Goal: Find specific page/section: Find specific page/section

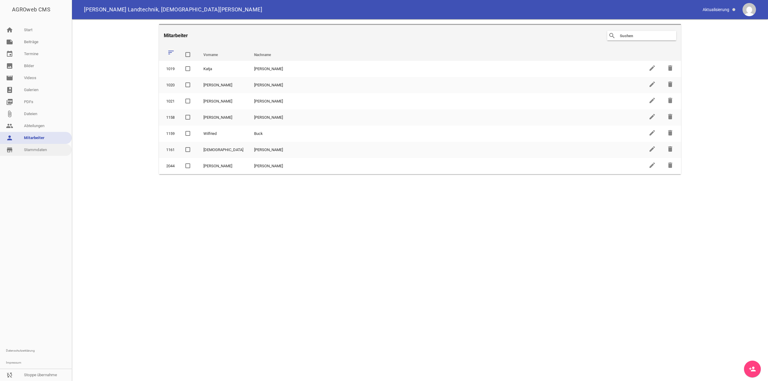
click at [29, 147] on link "store_mall_directory Stammdaten" at bounding box center [36, 150] width 72 height 12
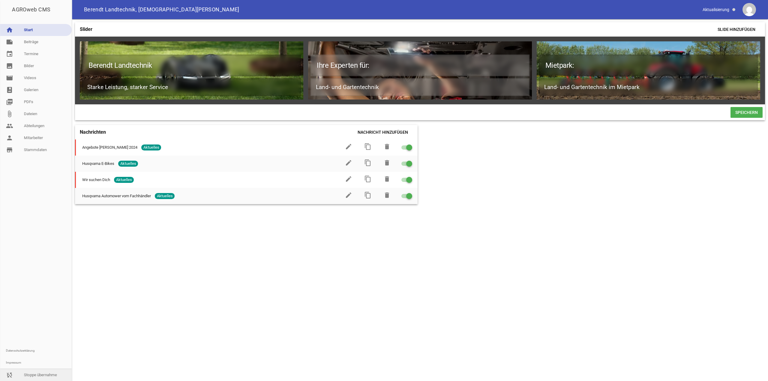
click at [11, 374] on icon "sync_disabled" at bounding box center [9, 375] width 7 height 7
click at [38, 12] on div "AGROweb CMS" at bounding box center [36, 9] width 72 height 19
click at [29, 141] on link "person Mitarbeiter" at bounding box center [36, 138] width 72 height 12
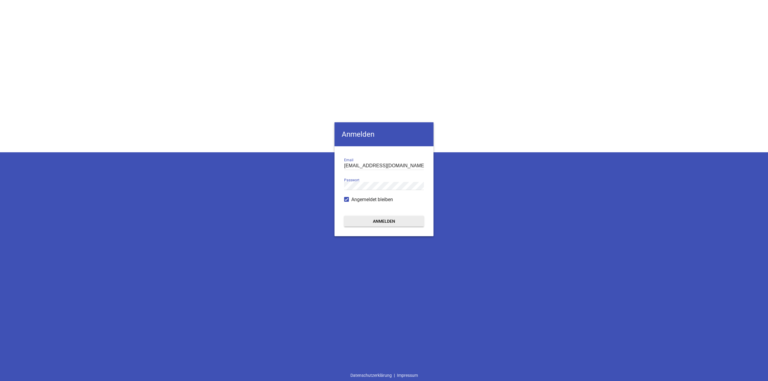
click at [393, 217] on button "Anmelden" at bounding box center [384, 221] width 80 height 11
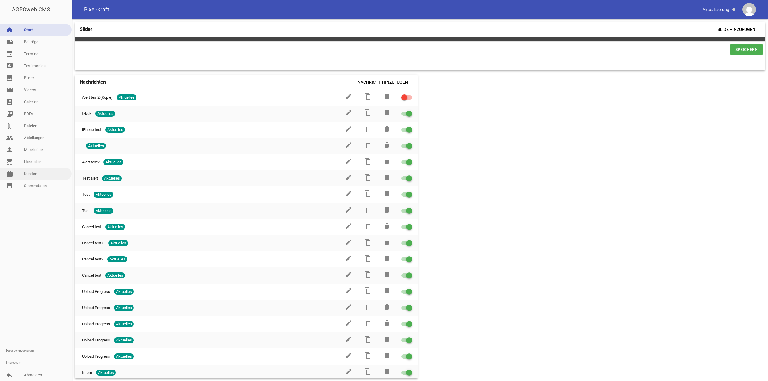
click at [35, 176] on link "work [PERSON_NAME]" at bounding box center [36, 174] width 72 height 12
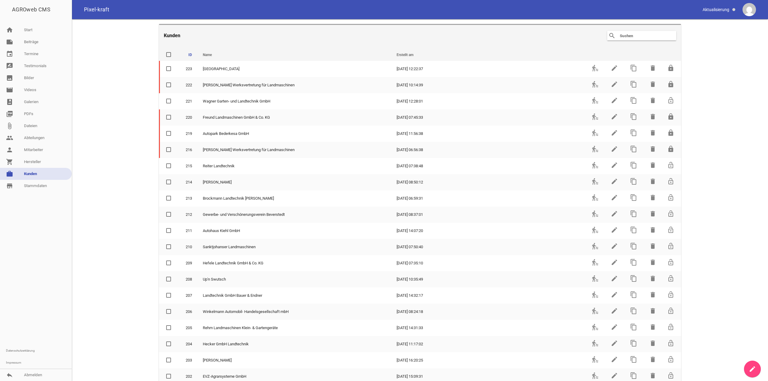
click at [627, 37] on input "text" at bounding box center [643, 35] width 48 height 7
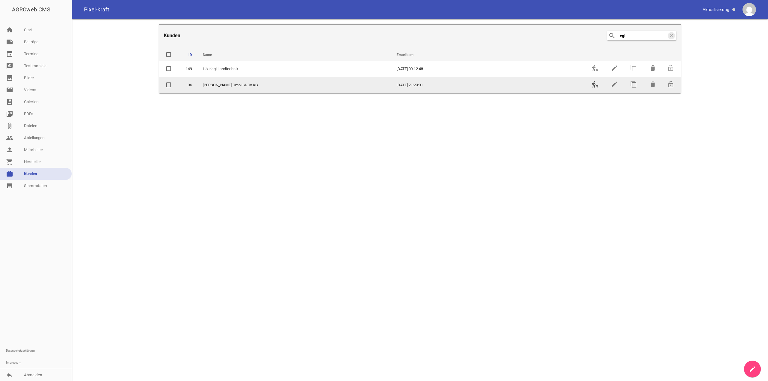
type input "egl"
click at [598, 83] on icon "transfer_within_a_station" at bounding box center [595, 84] width 7 height 7
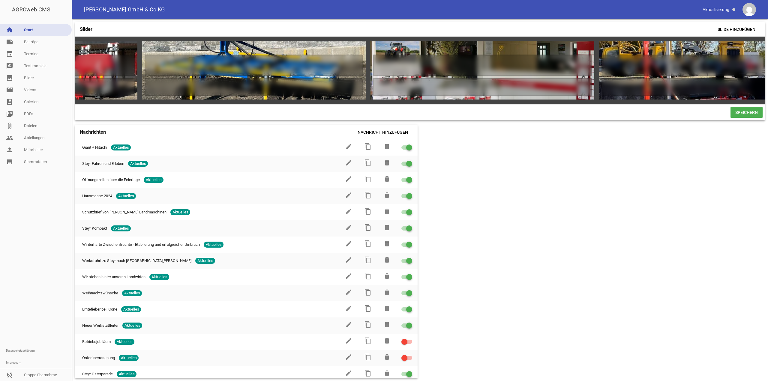
scroll to position [0, 2742]
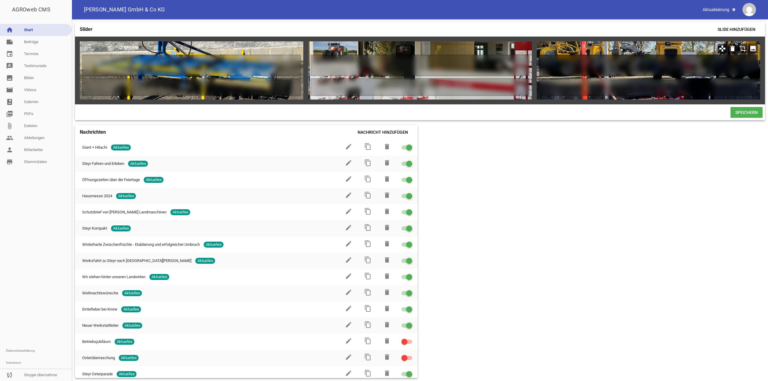
drag, startPoint x: 604, startPoint y: 65, endPoint x: 539, endPoint y: 68, distance: 64.9
click at [539, 68] on div at bounding box center [649, 70] width 224 height 58
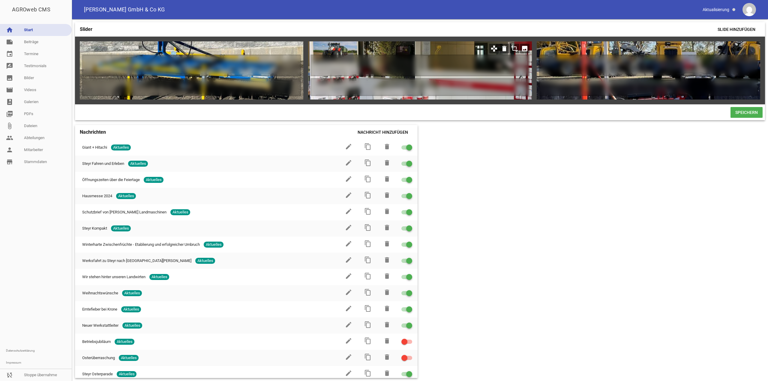
drag, startPoint x: 581, startPoint y: 47, endPoint x: 550, endPoint y: 48, distance: 31.8
click at [514, 51] on div "games delete crop image games delete crop image games delete crop image games d…" at bounding box center [420, 71] width 690 height 68
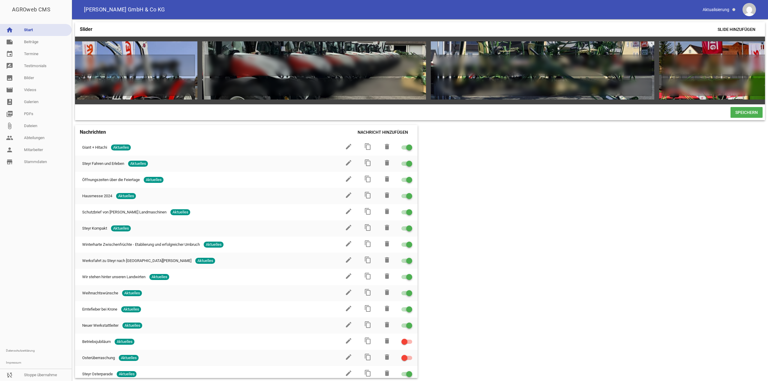
scroll to position [0, 0]
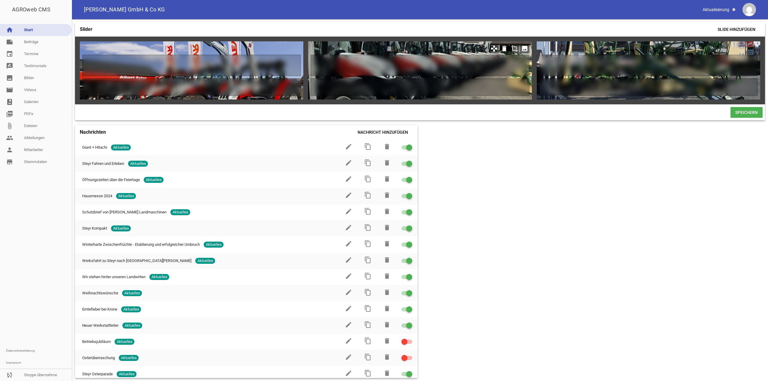
click at [495, 48] on icon "games" at bounding box center [495, 49] width 10 height 10
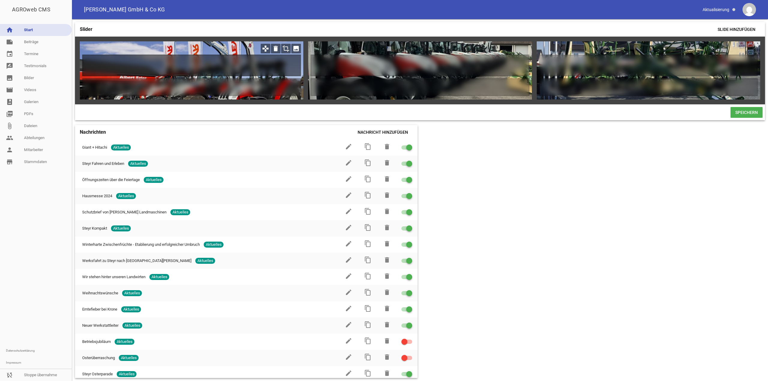
click at [261, 67] on h1 at bounding box center [191, 66] width 219 height 22
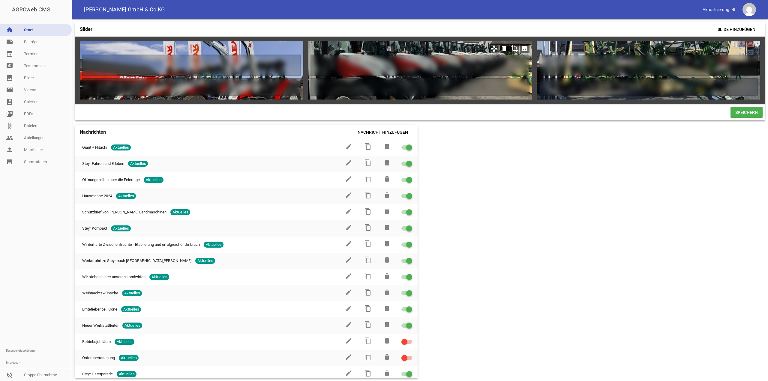
click at [527, 49] on icon "image" at bounding box center [525, 49] width 10 height 10
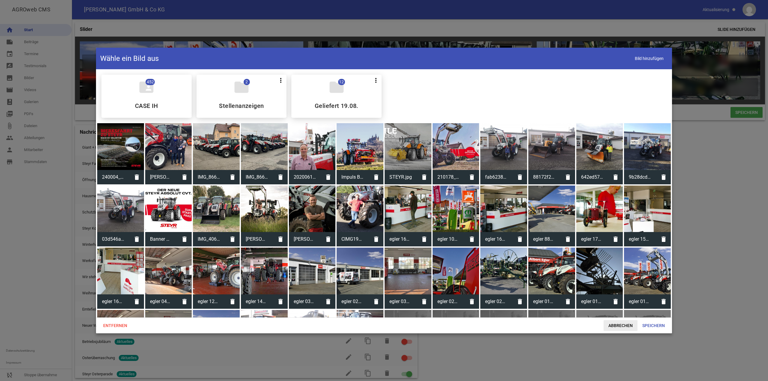
click at [622, 325] on span "Abbrechen" at bounding box center [621, 326] width 34 height 11
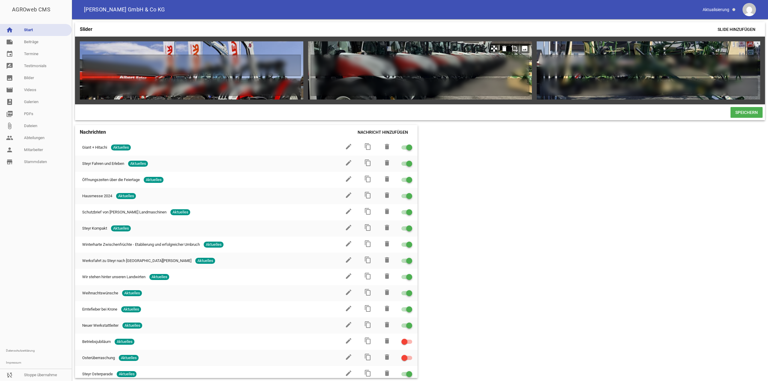
click at [493, 48] on icon "games" at bounding box center [495, 49] width 10 height 10
